Goal: Task Accomplishment & Management: Manage account settings

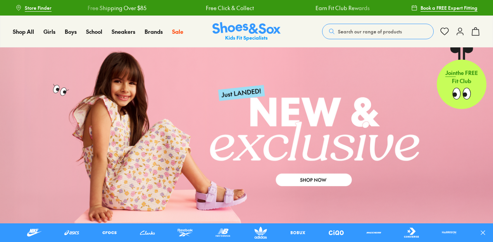
click at [459, 31] on icon at bounding box center [460, 31] width 9 height 9
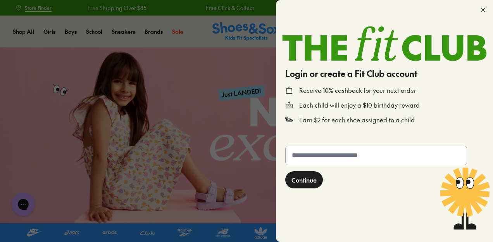
click at [484, 10] on use at bounding box center [483, 10] width 4 height 4
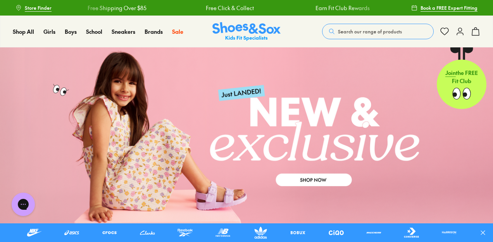
click at [460, 33] on icon at bounding box center [460, 31] width 9 height 9
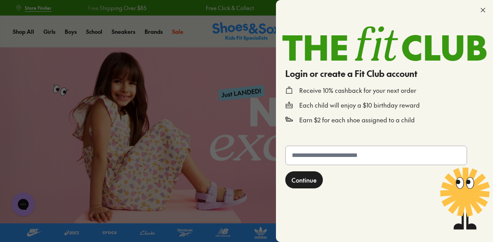
click at [344, 156] on input "text" at bounding box center [376, 155] width 181 height 19
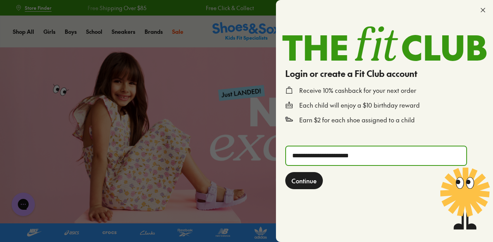
type input "**********"
click at [304, 181] on span "Continue" at bounding box center [304, 180] width 25 height 9
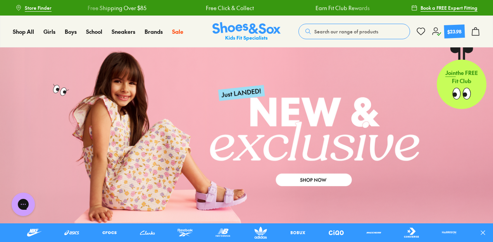
click at [436, 28] on icon at bounding box center [436, 31] width 9 height 9
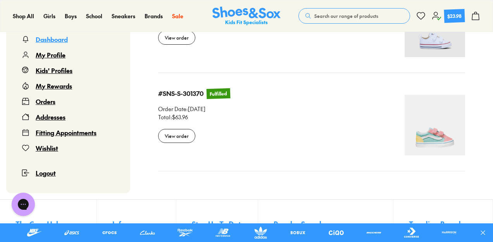
scroll to position [1051, 0]
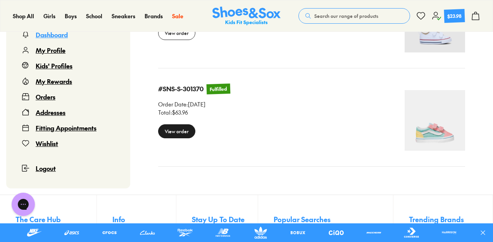
click at [174, 125] on div "View order" at bounding box center [176, 131] width 37 height 14
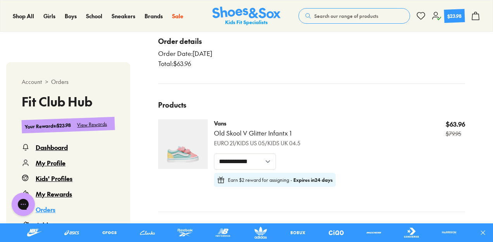
scroll to position [277, 0]
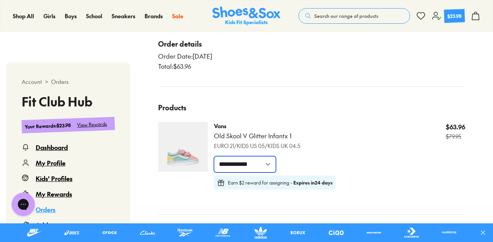
click at [268, 162] on select "**********" at bounding box center [245, 164] width 62 height 16
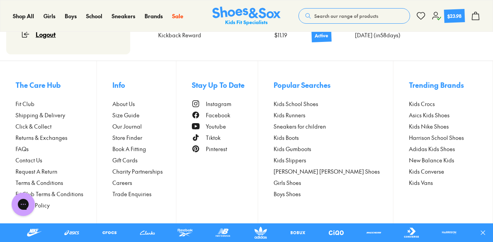
scroll to position [563, 0]
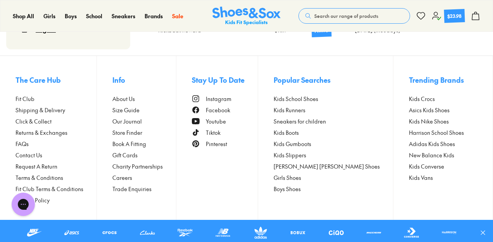
click at [45, 165] on span "Request A Return" at bounding box center [37, 166] width 42 height 8
